Goal: Book appointment/travel/reservation

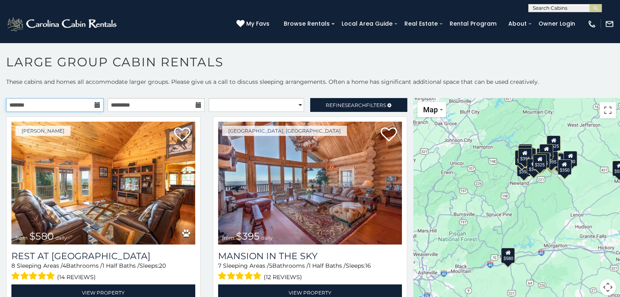
click at [99, 99] on input "text" at bounding box center [54, 105] width 97 height 14
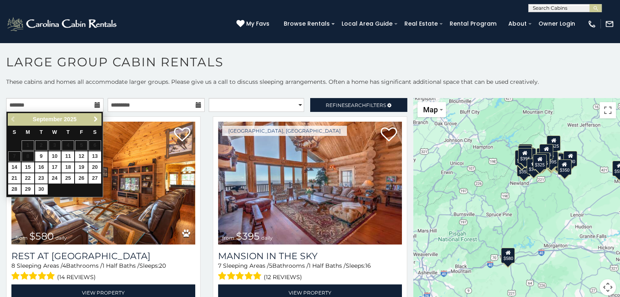
click at [95, 117] on span "Next" at bounding box center [95, 119] width 7 height 7
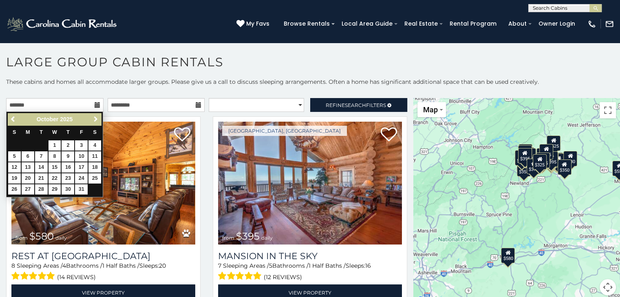
click at [95, 117] on span "Next" at bounding box center [95, 119] width 7 height 7
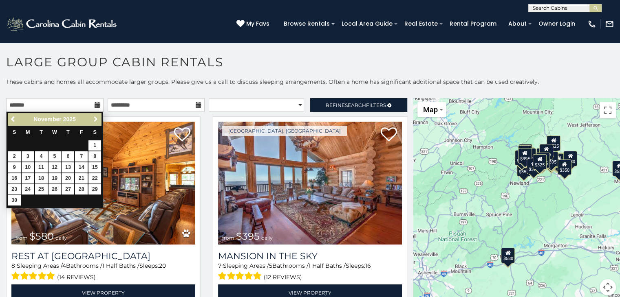
click at [95, 117] on span "Next" at bounding box center [95, 119] width 7 height 7
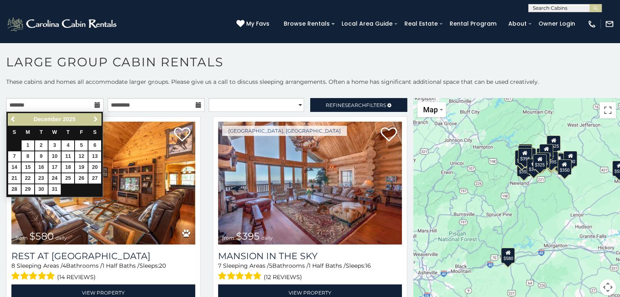
click at [95, 117] on span "Next" at bounding box center [95, 119] width 7 height 7
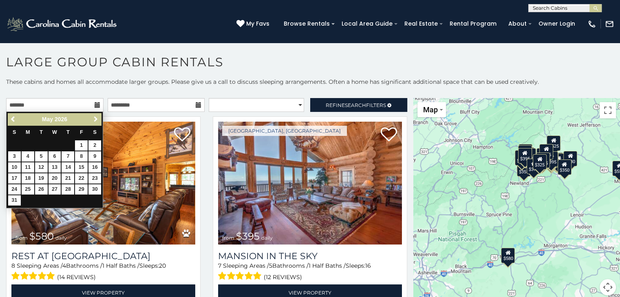
click at [95, 117] on span "Next" at bounding box center [95, 119] width 7 height 7
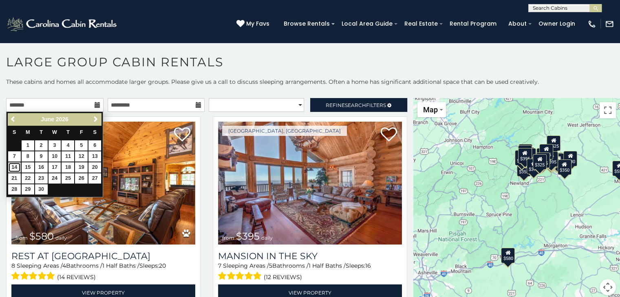
click at [13, 168] on link "14" at bounding box center [14, 168] width 13 height 10
type input "**********"
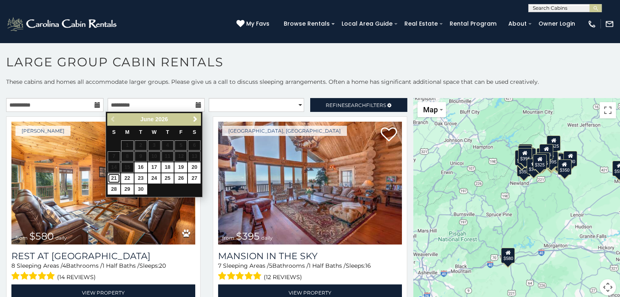
click at [114, 178] on link "21" at bounding box center [114, 179] width 13 height 10
type input "**********"
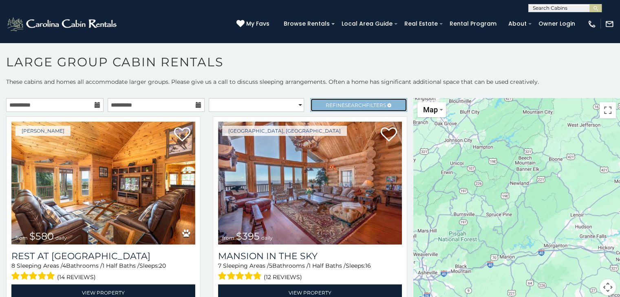
click at [326, 103] on span "Refine Search Filters" at bounding box center [356, 105] width 60 height 6
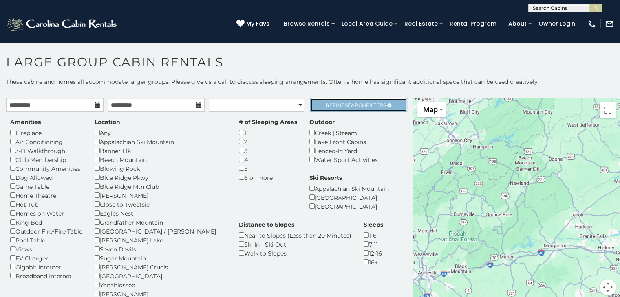
click at [325, 111] on link "Refine Search Filters" at bounding box center [358, 105] width 97 height 14
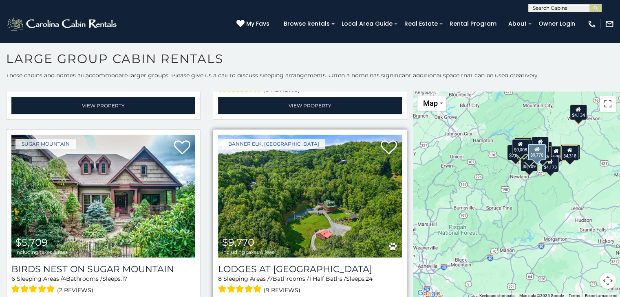
scroll to position [4, 0]
